Goal: Navigation & Orientation: Find specific page/section

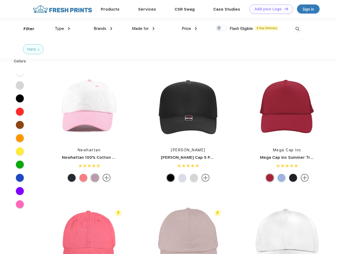
scroll to position [0, 0]
click at [269, 9] on link "Add your Logo Design Tool" at bounding box center [271, 8] width 44 height 9
click at [0, 0] on div "Design Tool" at bounding box center [0, 0] width 0 height 0
click at [283, 9] on link "Add your Logo Design Tool" at bounding box center [271, 8] width 44 height 9
click at [25, 29] on div "Filter" at bounding box center [29, 29] width 11 height 6
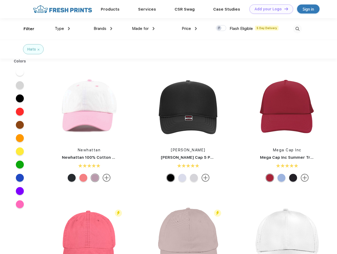
click at [62, 29] on span "Type" at bounding box center [59, 28] width 9 height 5
click at [103, 29] on span "Brands" at bounding box center [100, 28] width 13 height 5
click at [143, 29] on span "Made for" at bounding box center [140, 28] width 17 height 5
click at [189, 29] on span "Price" at bounding box center [185, 28] width 9 height 5
click at [221, 28] on div at bounding box center [221, 28] width 10 height 6
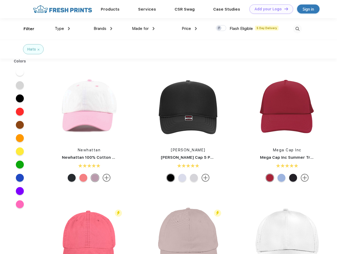
click at [219, 28] on input "checkbox" at bounding box center [217, 26] width 3 height 3
click at [297, 29] on img at bounding box center [297, 29] width 9 height 9
